Goal: Task Accomplishment & Management: Manage account settings

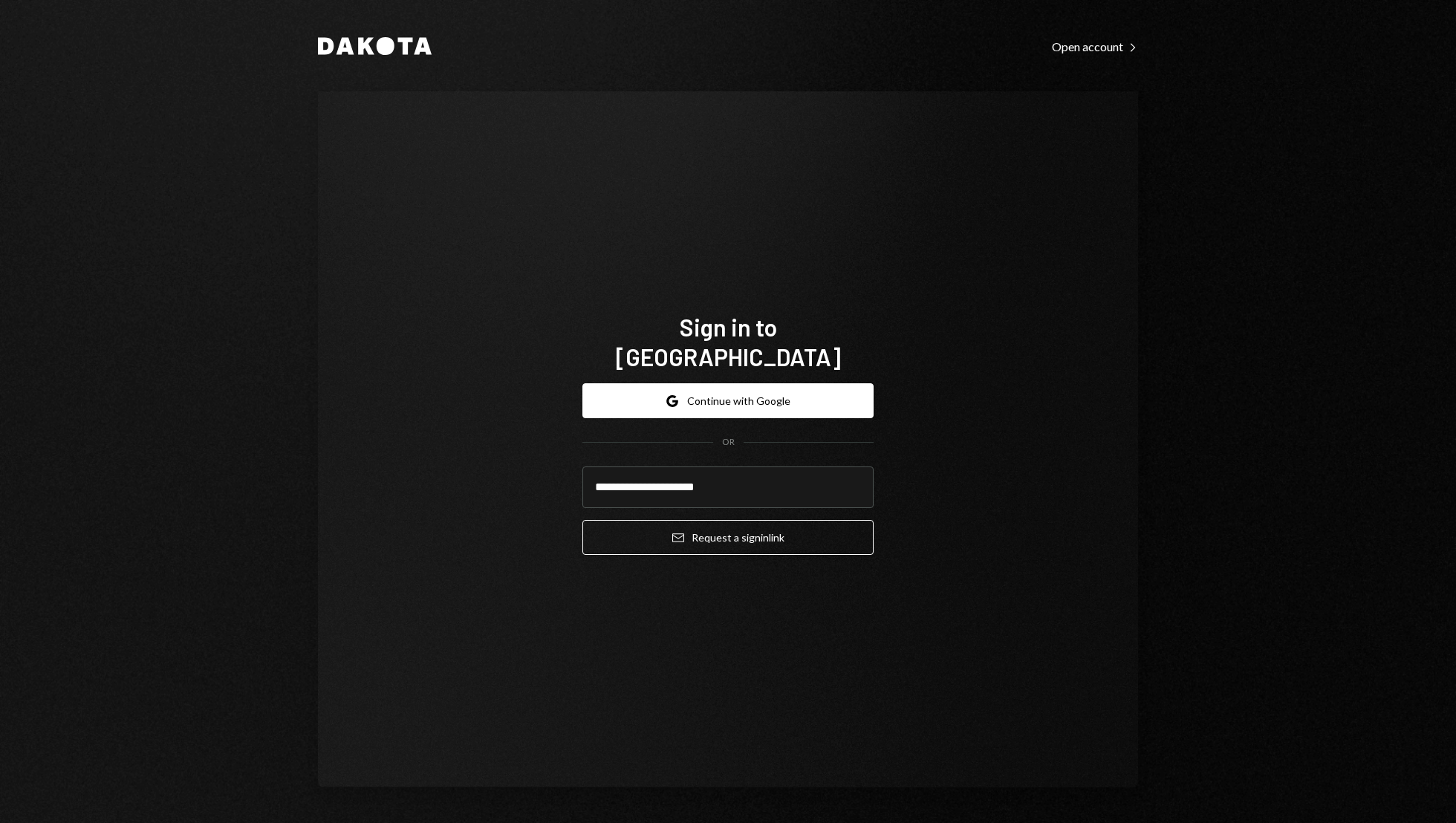
type input "**********"
click at [582, 520] on button "Email Request a sign in link" at bounding box center [728, 538] width 291 height 35
